Goal: Transaction & Acquisition: Register for event/course

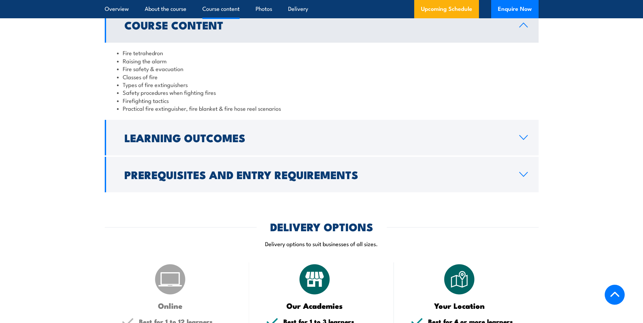
scroll to position [678, 0]
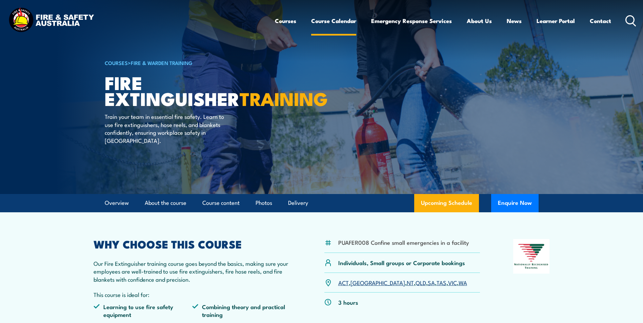
click at [341, 21] on link "Course Calendar" at bounding box center [333, 21] width 45 height 18
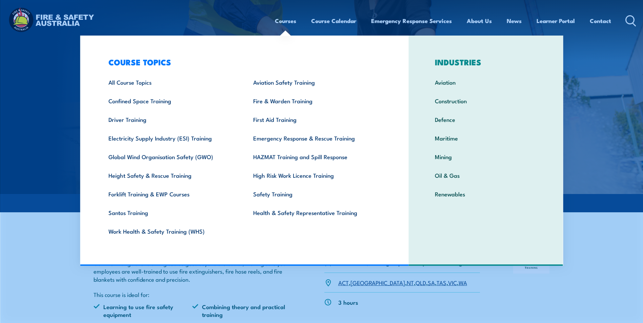
click at [288, 22] on link "Courses" at bounding box center [285, 21] width 21 height 18
click at [277, 119] on link "First Aid Training" at bounding box center [315, 119] width 145 height 19
click at [311, 120] on link "First Aid Training" at bounding box center [315, 119] width 145 height 19
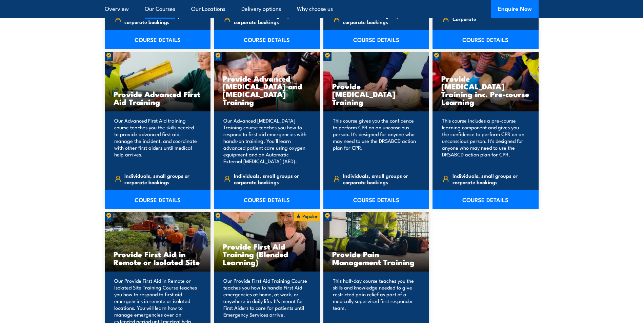
scroll to position [847, 0]
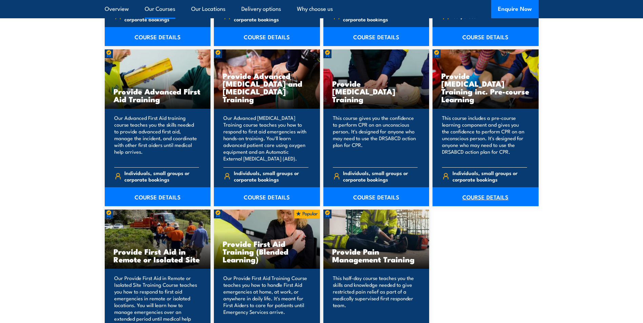
click at [493, 196] on link "COURSE DETAILS" at bounding box center [485, 196] width 106 height 19
click at [479, 202] on link "COURSE DETAILS" at bounding box center [485, 196] width 106 height 19
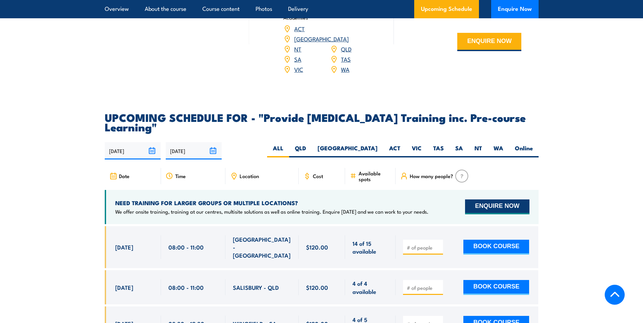
scroll to position [1152, 0]
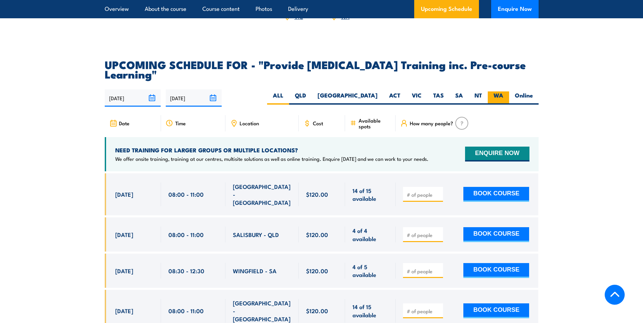
click at [496, 105] on label "WA" at bounding box center [497, 97] width 21 height 13
click at [503, 96] on input "WA" at bounding box center [505, 93] width 4 height 4
radio input "true"
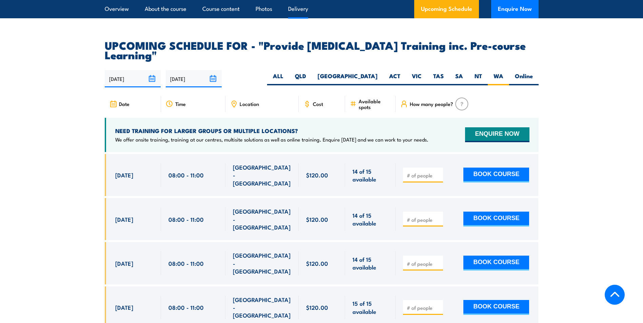
scroll to position [1241, 0]
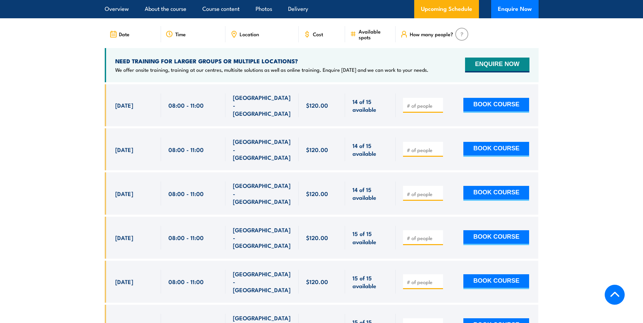
click at [429, 113] on div at bounding box center [423, 105] width 40 height 15
click at [427, 109] on input "number" at bounding box center [424, 105] width 34 height 7
type input "1"
click at [560, 127] on section "UPCOMING SCHEDULE FOR - "Provide [MEDICAL_DATA] Training inc. Pre-course Learni…" at bounding box center [321, 186] width 643 height 431
